Goal: Task Accomplishment & Management: Use online tool/utility

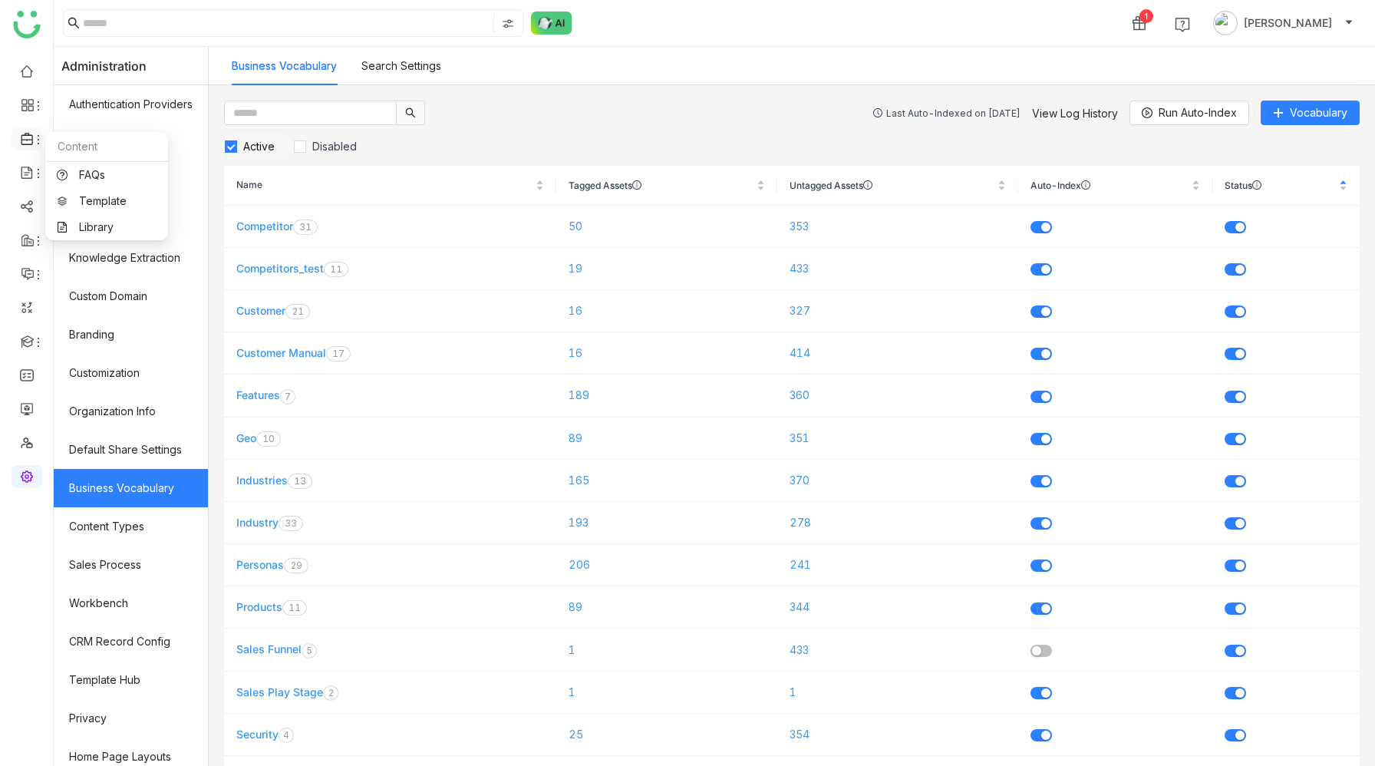
click at [26, 140] on icon at bounding box center [27, 139] width 12 height 12
click at [104, 227] on link "Library" at bounding box center [107, 227] width 100 height 11
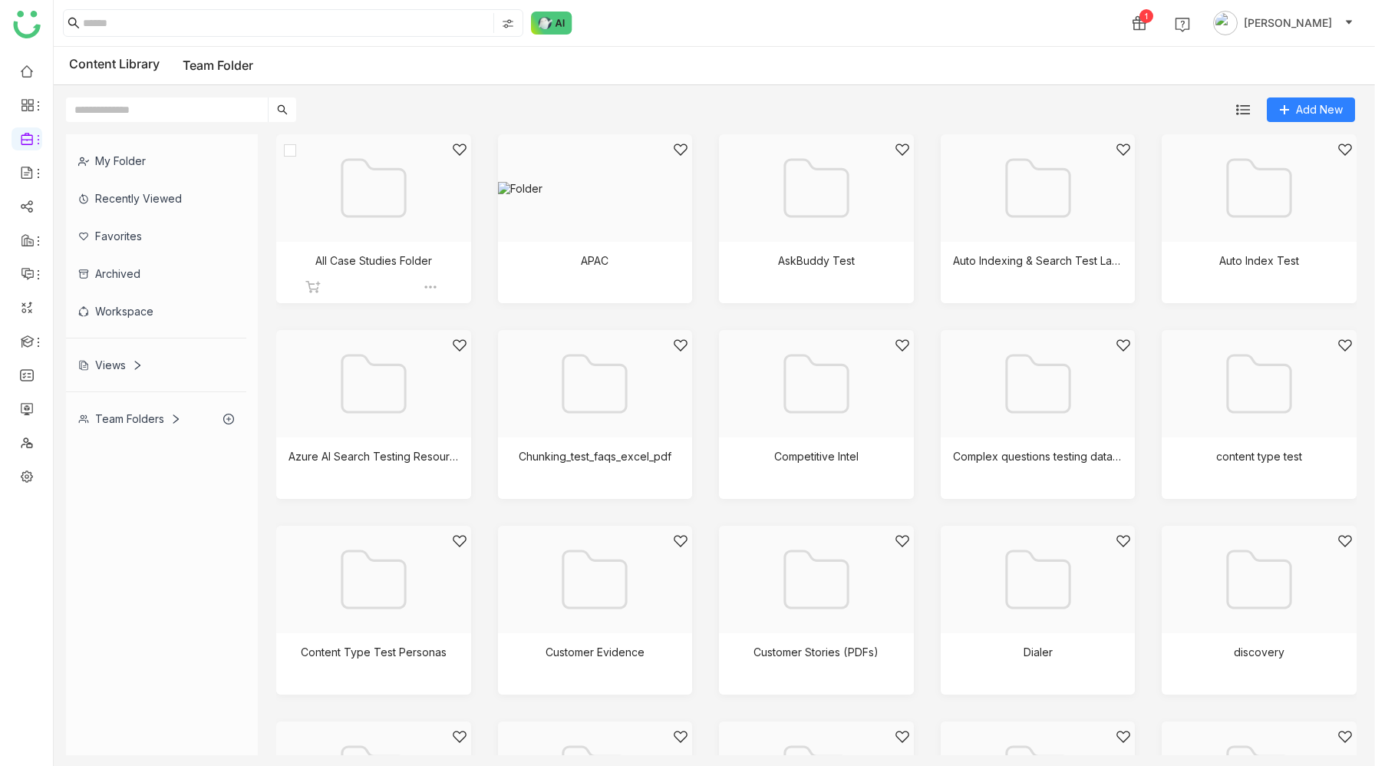
click at [373, 229] on div at bounding box center [368, 207] width 169 height 130
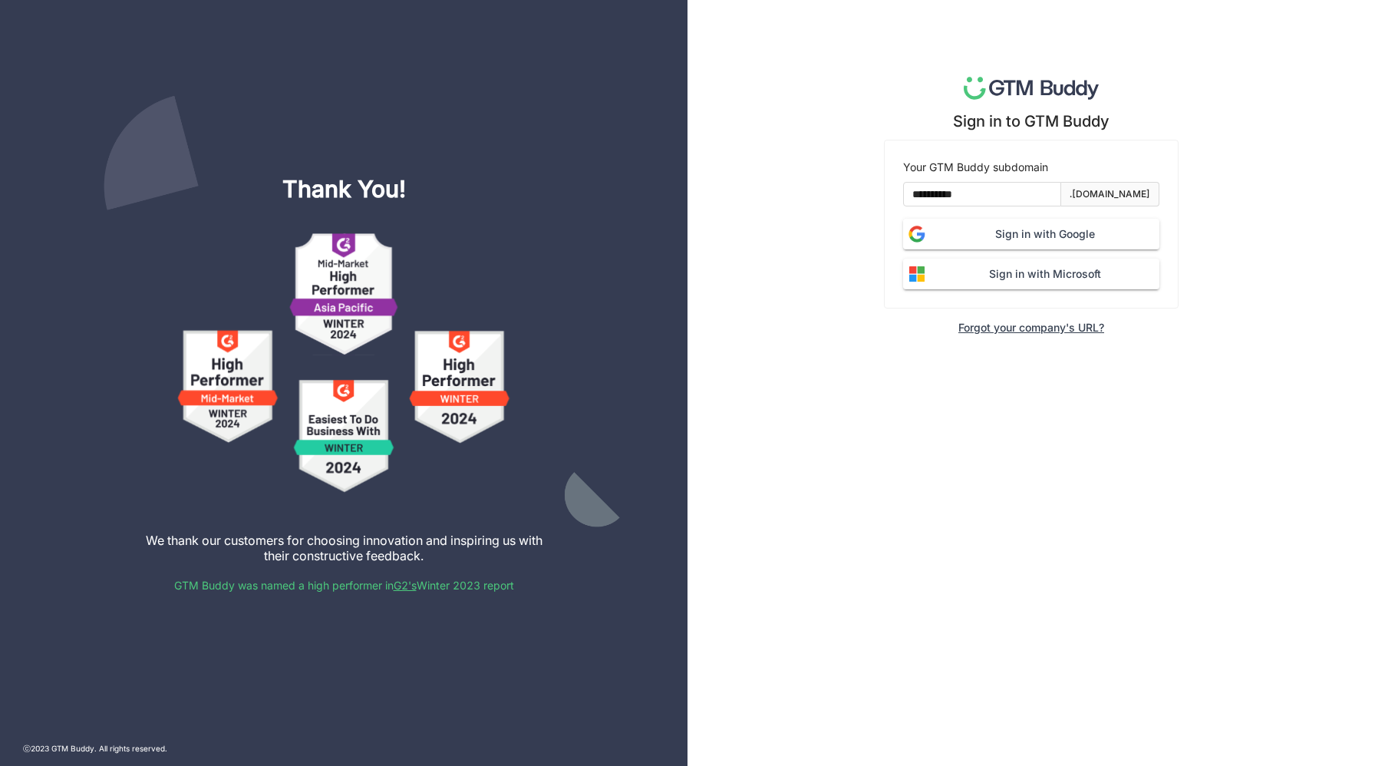
click at [1034, 235] on span "Sign in with Google" at bounding box center [1044, 234] width 229 height 17
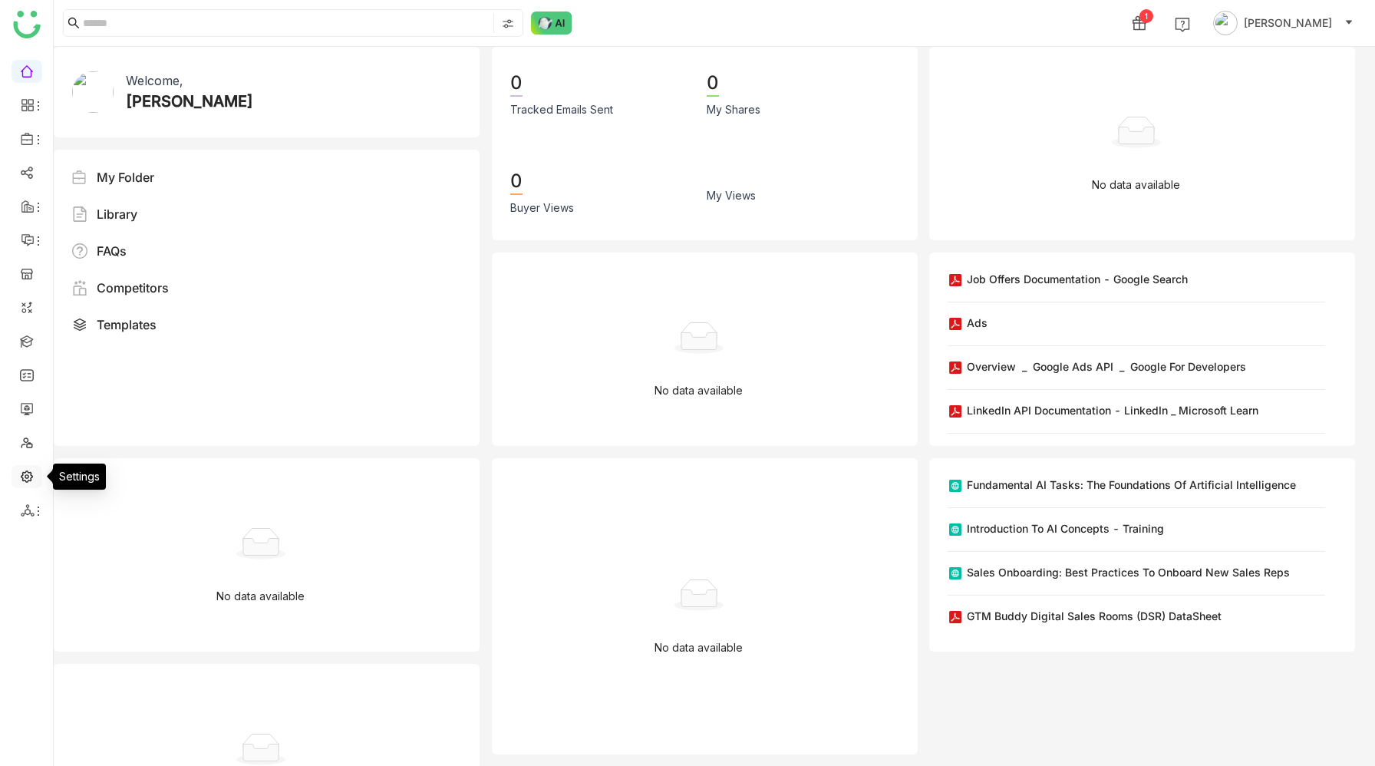
click at [30, 477] on link at bounding box center [27, 475] width 14 height 13
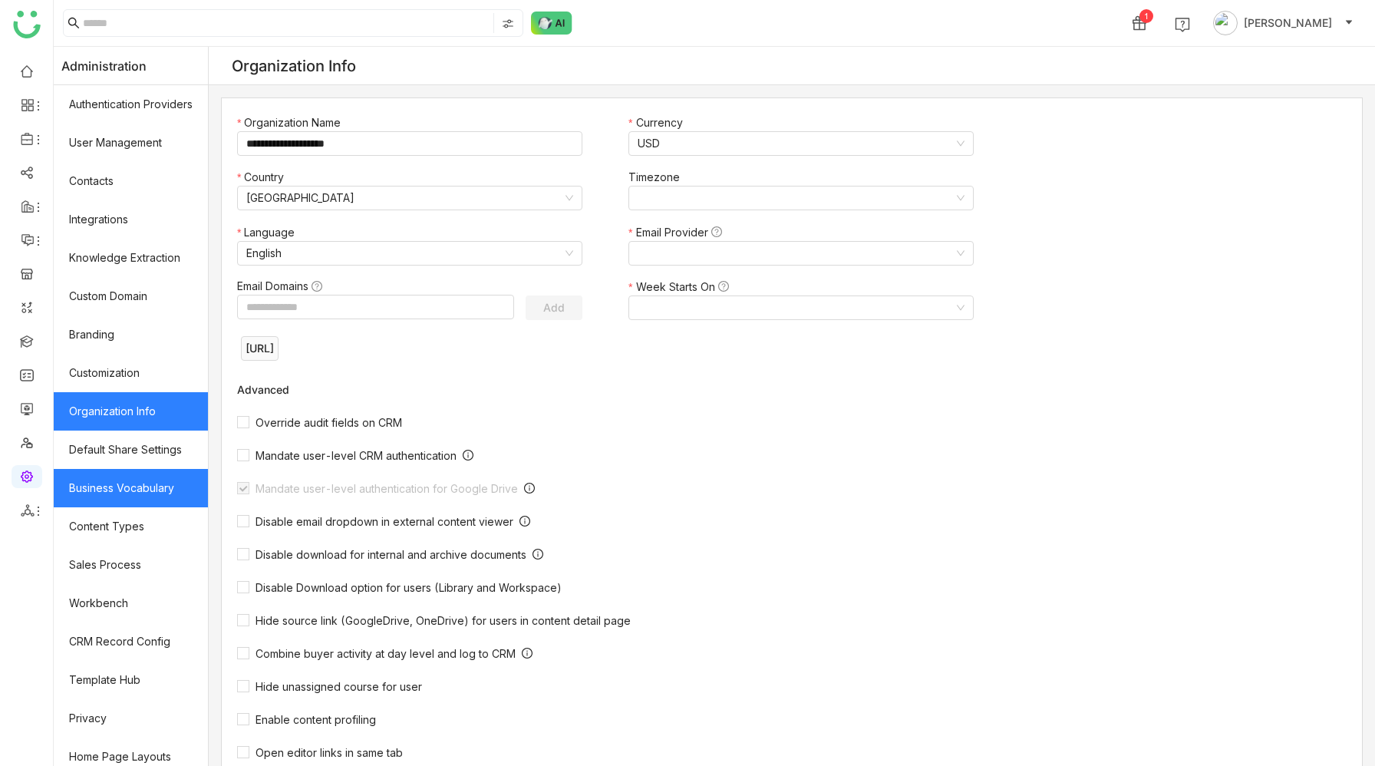
click at [123, 497] on link "Business Vocabulary" at bounding box center [131, 488] width 154 height 38
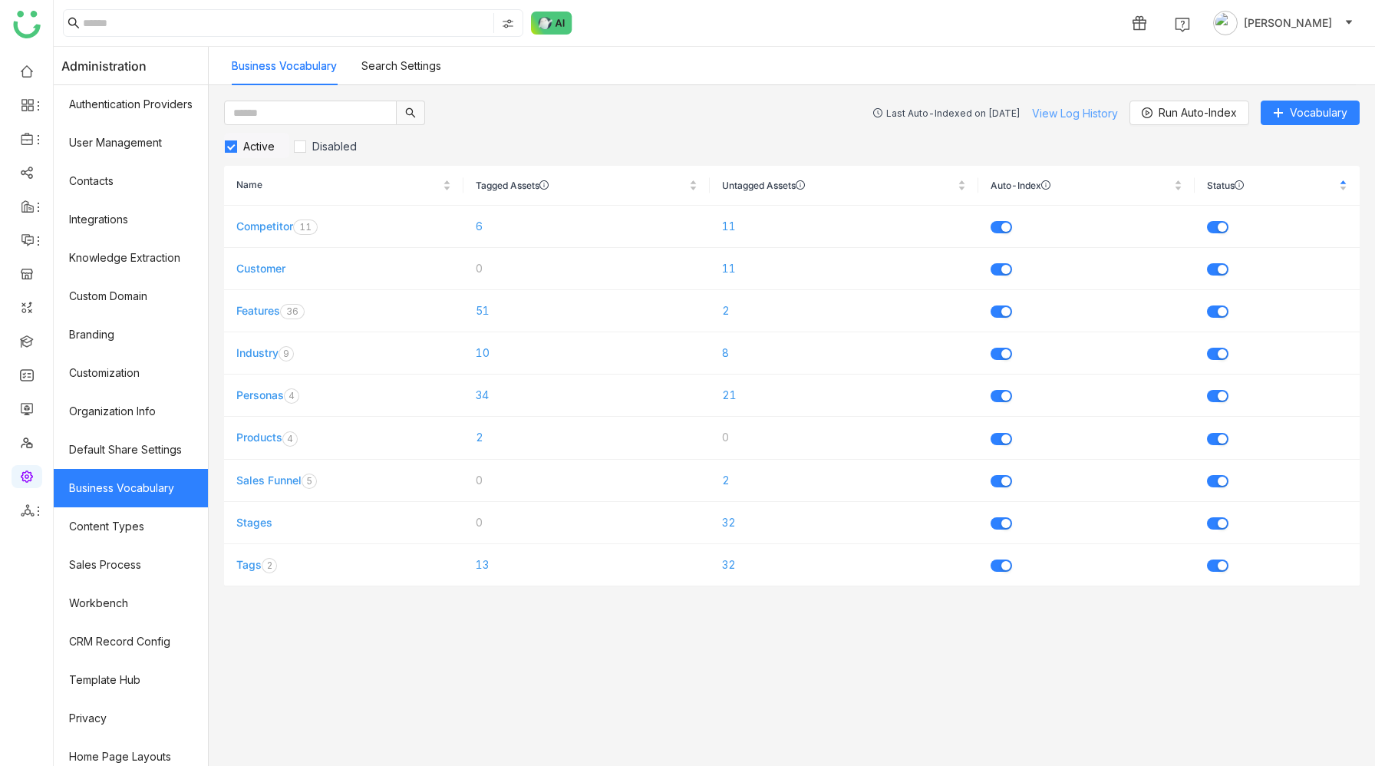
click at [1065, 113] on link "View Log History" at bounding box center [1075, 113] width 86 height 13
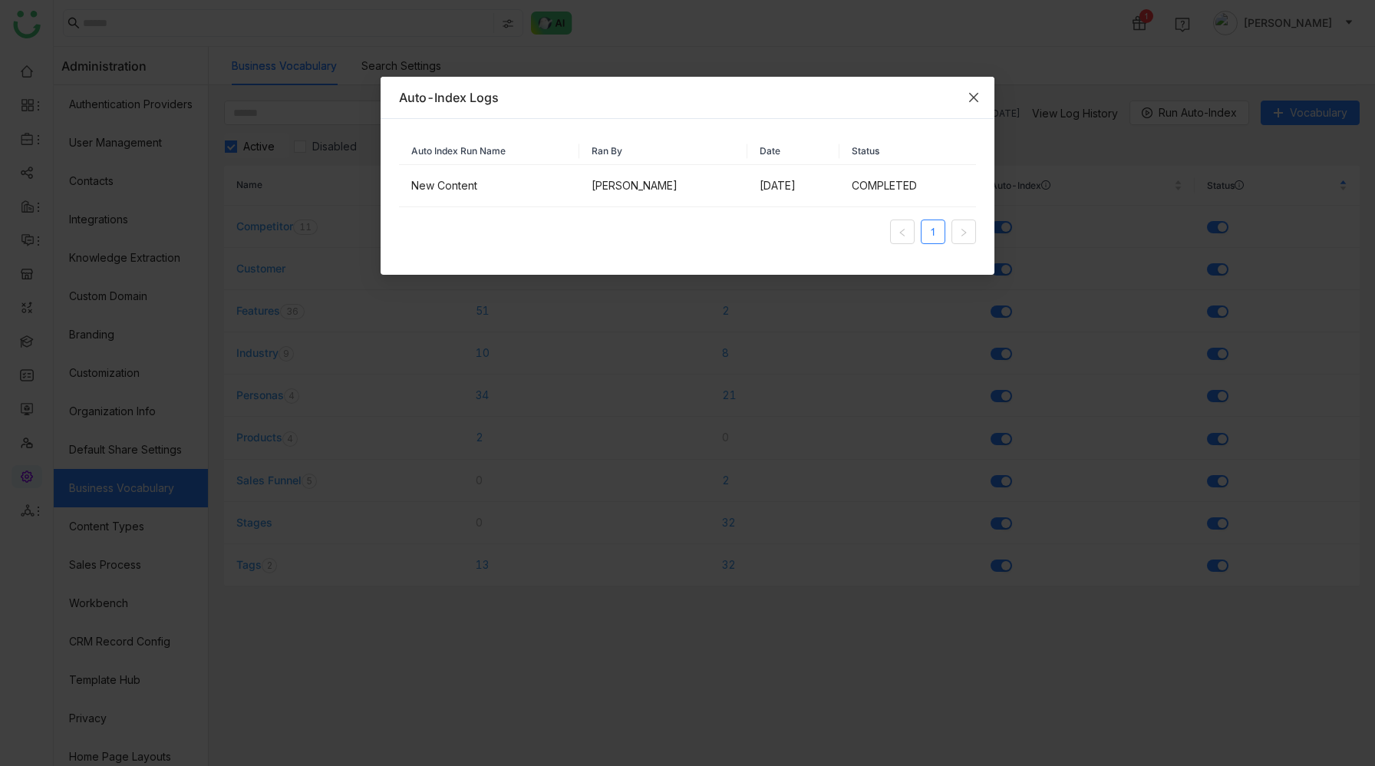
click at [975, 98] on icon "Close" at bounding box center [973, 97] width 9 height 9
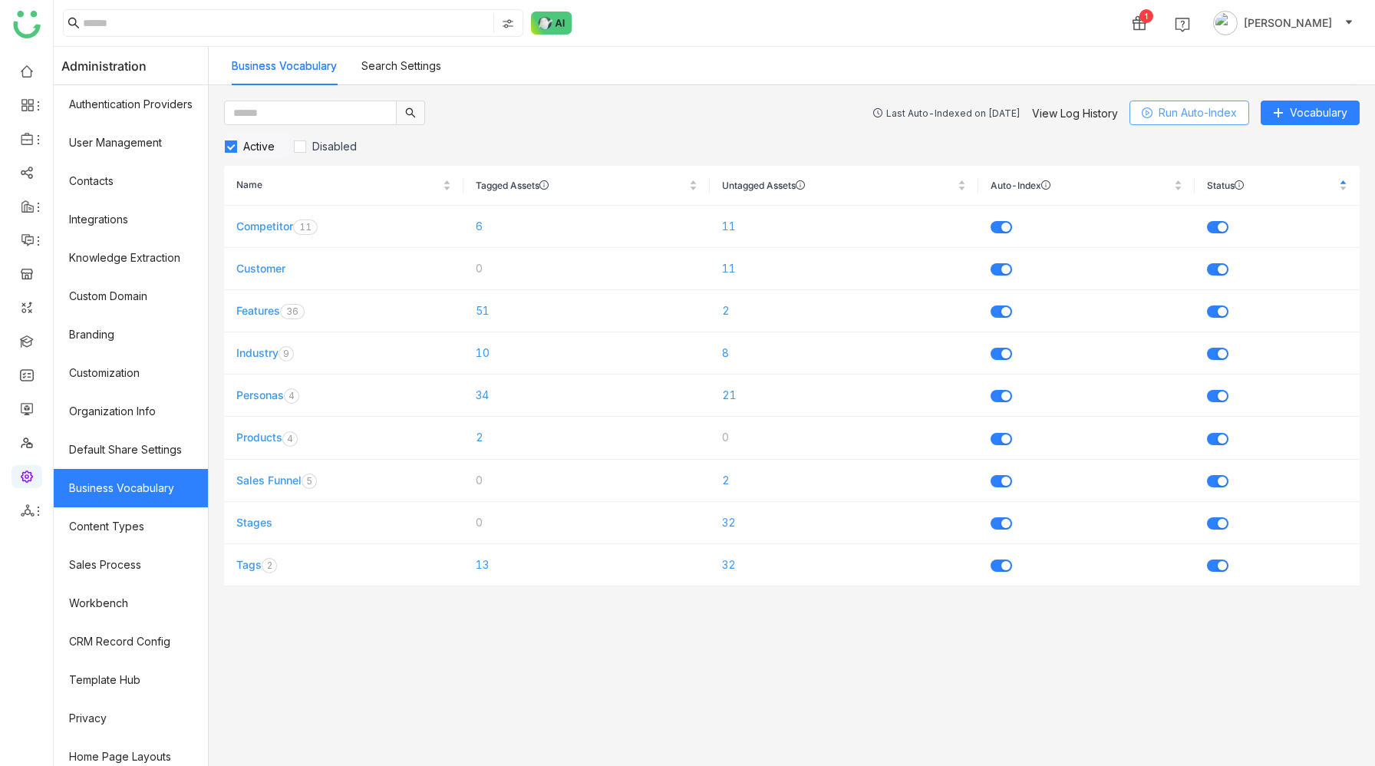
click at [1194, 114] on span "Run Auto-Index" at bounding box center [1197, 112] width 78 height 17
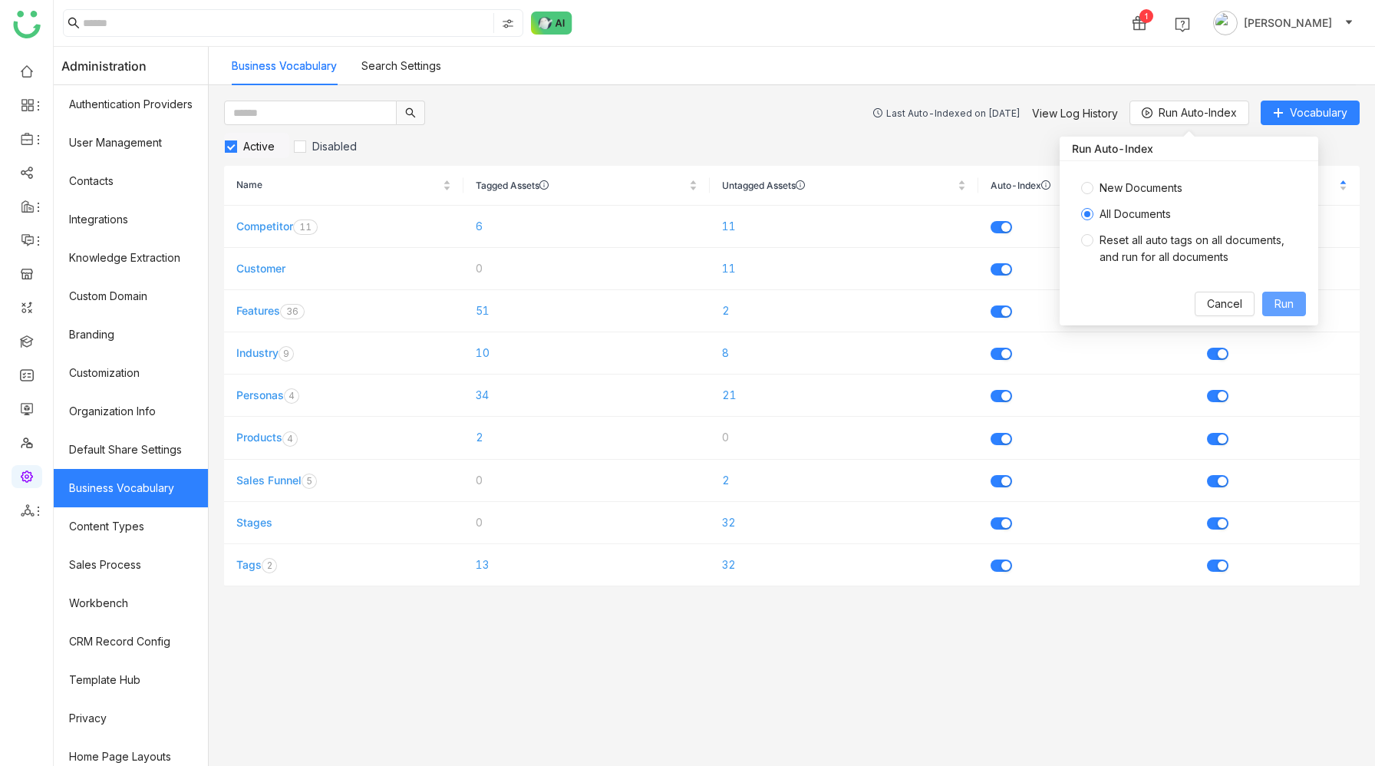
click at [1282, 300] on span "Run" at bounding box center [1283, 303] width 19 height 17
